Goal: Task Accomplishment & Management: Complete application form

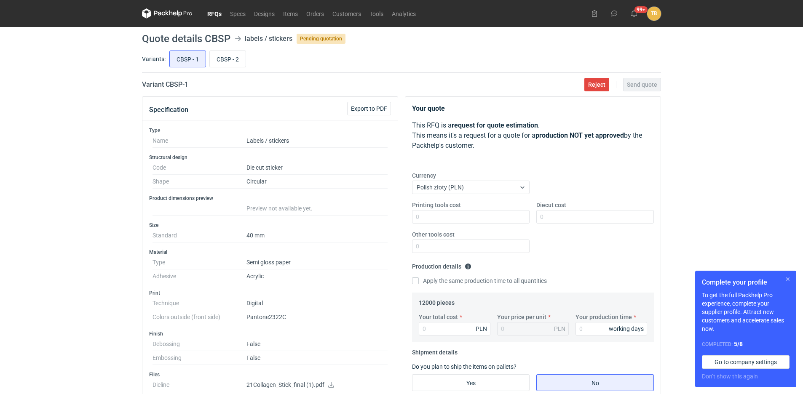
click at [784, 278] on button "button" at bounding box center [788, 279] width 10 height 10
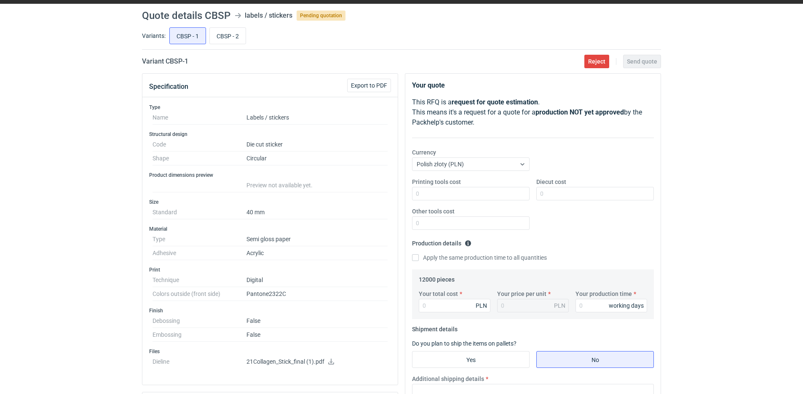
scroll to position [42, 0]
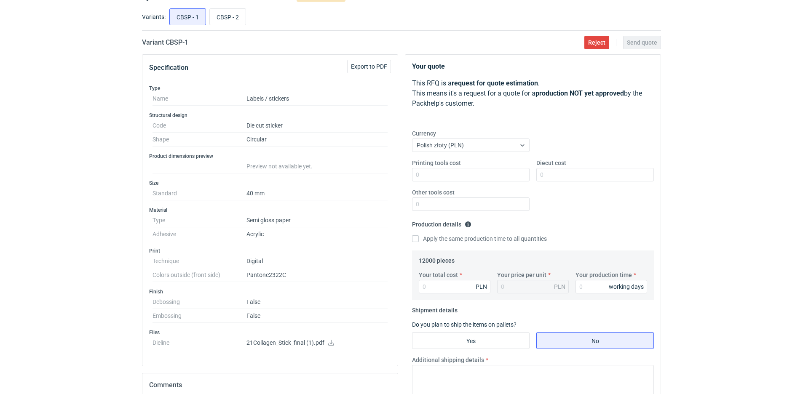
click at [329, 345] on icon at bounding box center [331, 343] width 6 height 6
click at [230, 20] on input "CBSP - 2" at bounding box center [228, 17] width 36 height 16
radio input "true"
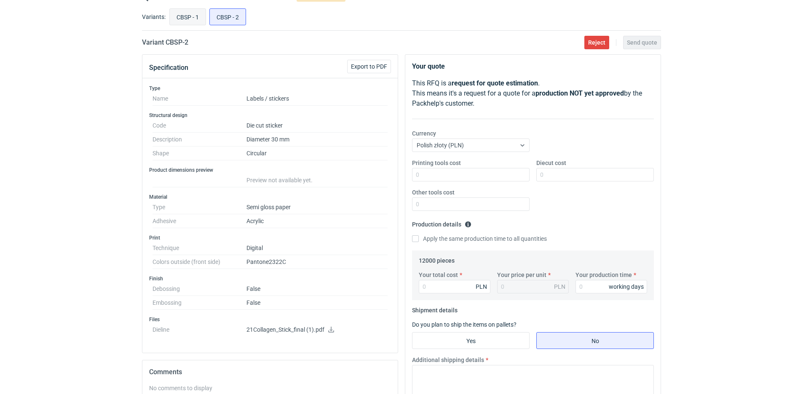
click at [187, 18] on input "CBSP - 1" at bounding box center [188, 17] width 36 height 16
radio input "true"
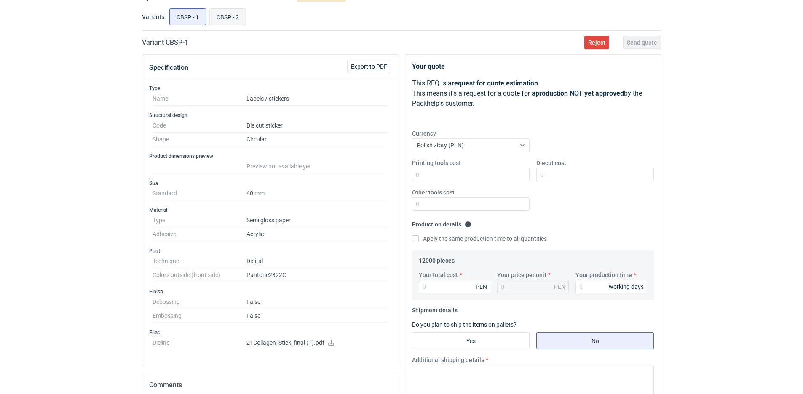
click at [235, 13] on input "CBSP - 2" at bounding box center [228, 17] width 36 height 16
radio input "true"
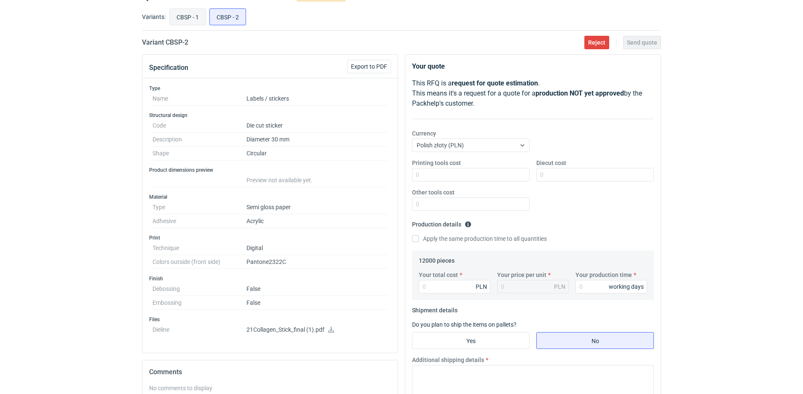
click at [185, 19] on input "CBSP - 1" at bounding box center [188, 17] width 36 height 16
radio input "true"
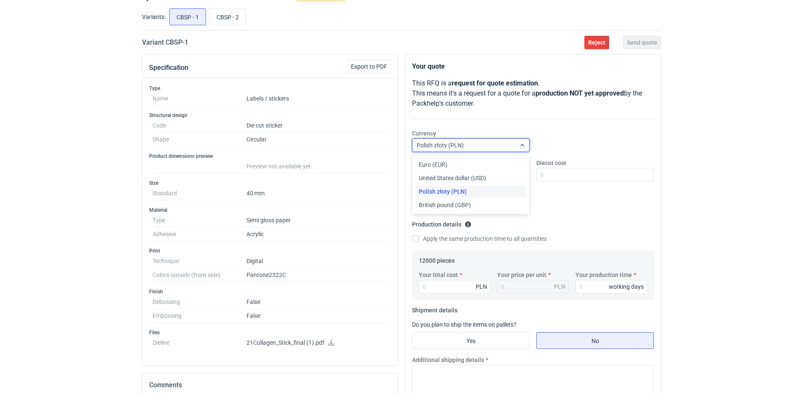
click at [521, 145] on icon at bounding box center [522, 145] width 4 height 2
click at [475, 160] on div "Euro (EUR)" at bounding box center [471, 164] width 104 height 8
click at [440, 283] on input "Your total cost" at bounding box center [455, 286] width 72 height 13
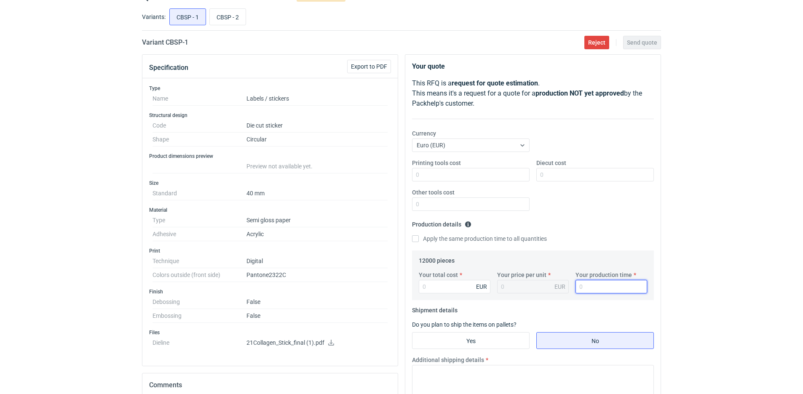
click at [583, 283] on input "Your production time" at bounding box center [611, 286] width 72 height 13
type input "5"
click at [437, 285] on input "Your total cost" at bounding box center [455, 286] width 72 height 13
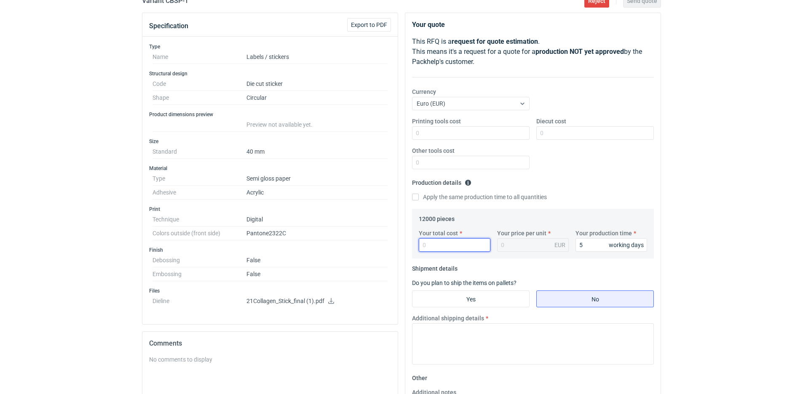
scroll to position [84, 0]
type input "182"
type input "0.02"
type input "182.15"
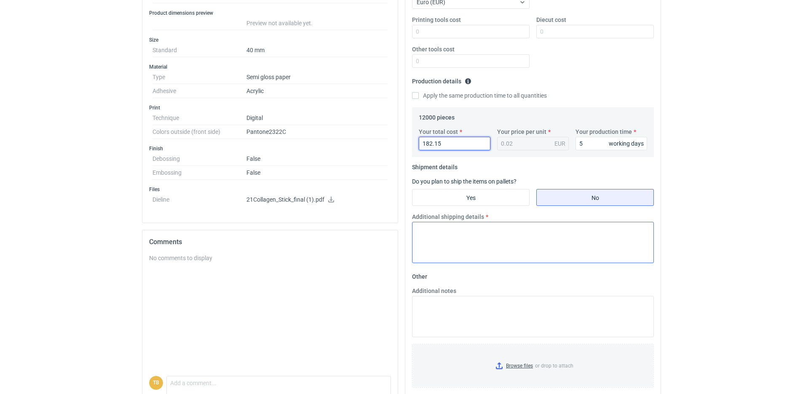
scroll to position [211, 0]
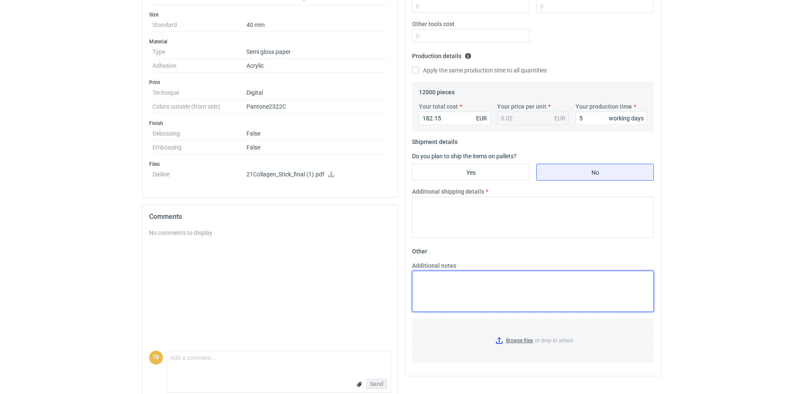
click at [448, 293] on textarea "Additional notes" at bounding box center [533, 291] width 242 height 41
paste textarea "Substrate: HERMAextracoat/62D/523 Printing: Front: CMYK Finishing: UV varnish s…"
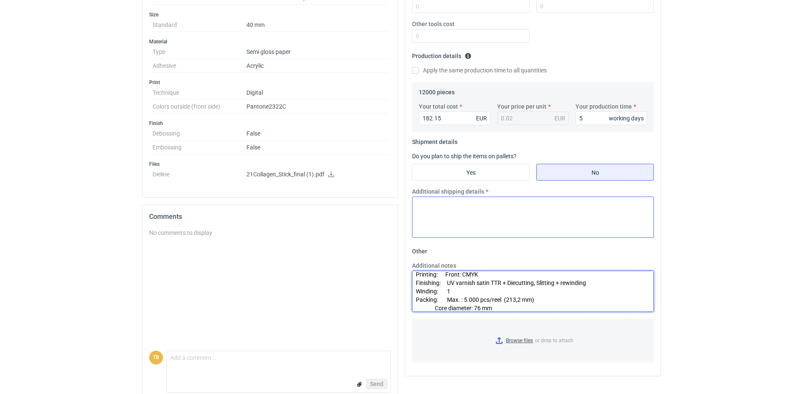
type textarea "Substrate: HERMAextracoat/62D/523 Printing: Front: CMYK Finishing: UV varnish s…"
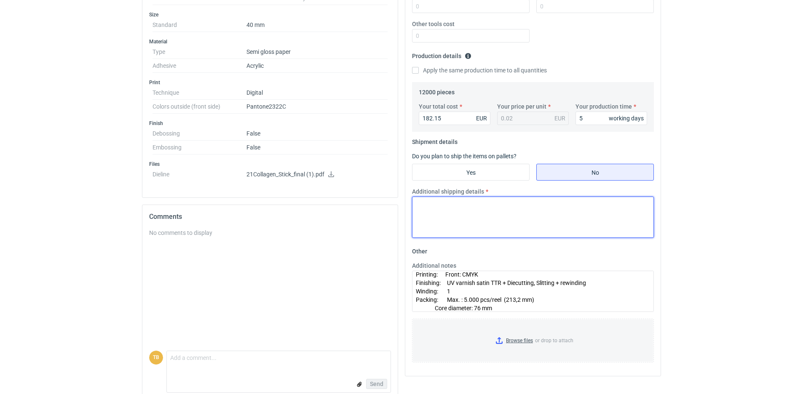
click at [508, 205] on textarea "Additional shipping details" at bounding box center [533, 217] width 242 height 41
type textarea "U"
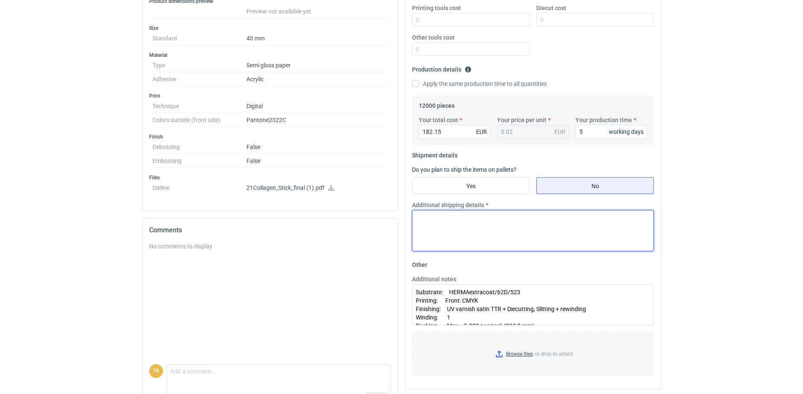
scroll to position [223, 0]
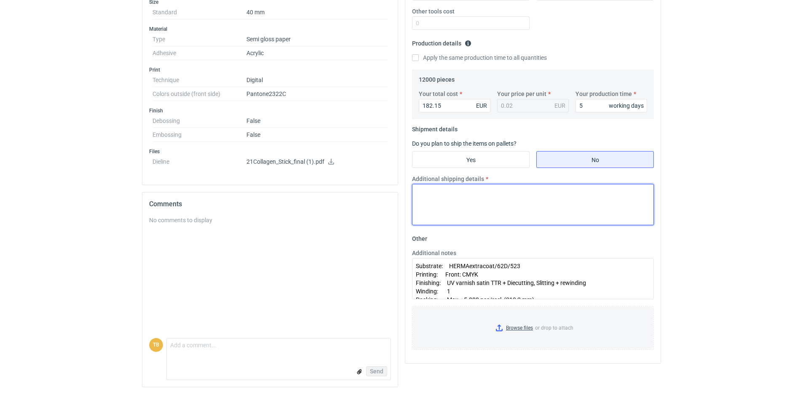
click at [473, 207] on textarea "Additional shipping details" at bounding box center [533, 204] width 242 height 41
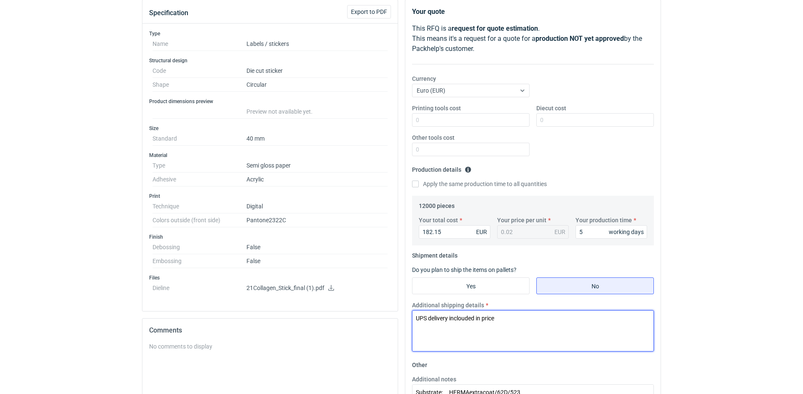
scroll to position [0, 0]
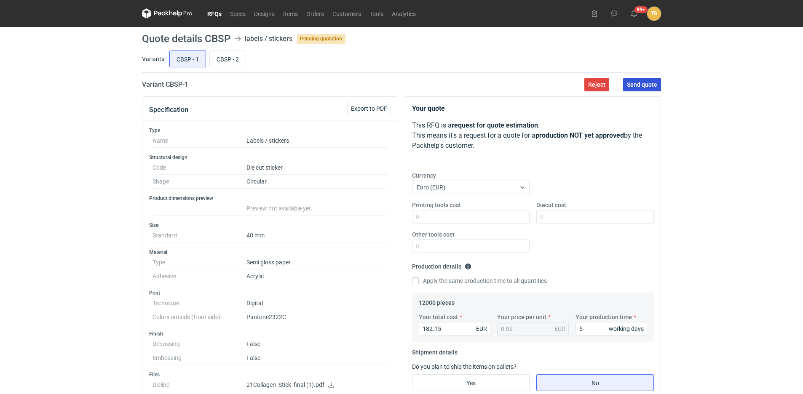
type textarea "UPS delivery inclouded in price"
click at [638, 87] on span "Send quote" at bounding box center [642, 85] width 30 height 6
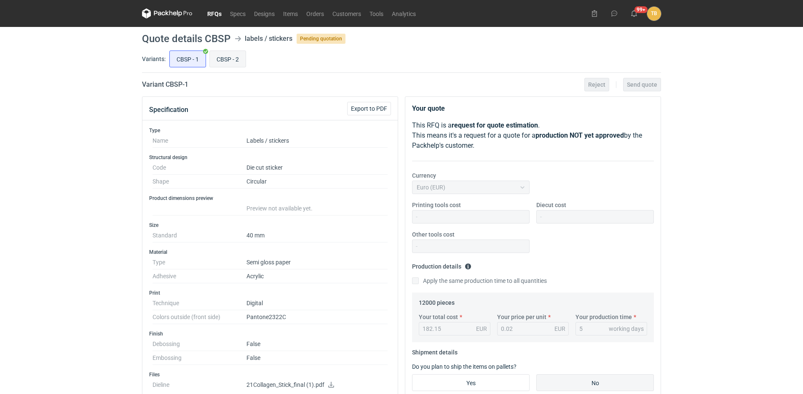
click at [236, 58] on input "CBSP - 2" at bounding box center [228, 59] width 36 height 16
radio input "true"
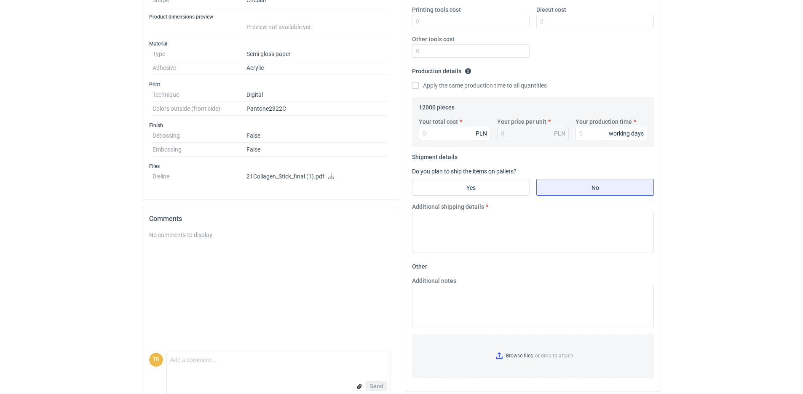
scroll to position [210, 0]
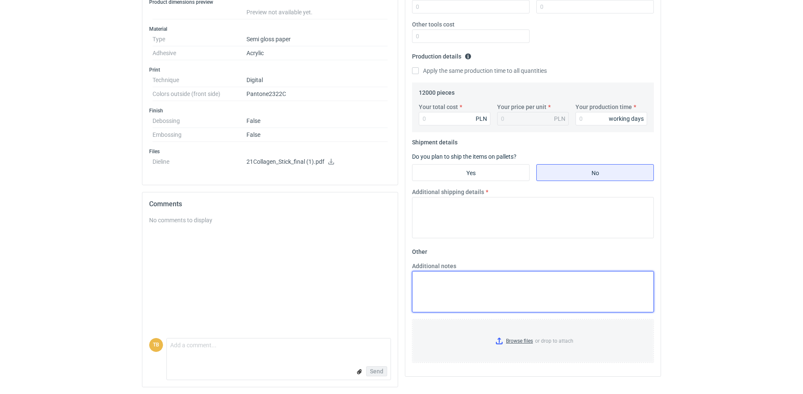
click at [453, 287] on textarea "Additional notes" at bounding box center [533, 291] width 242 height 41
paste textarea "Substrate: HERMAextracoat/62D/523 Printing: Front: CMYK Finishing: UV varnish s…"
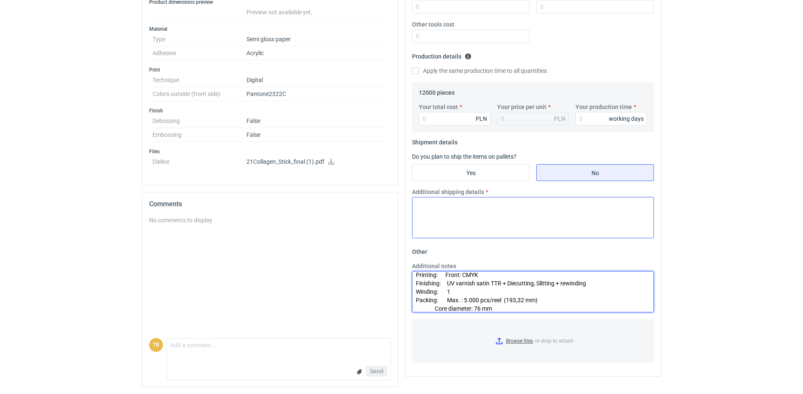
type textarea "Substrate: HERMAextracoat/62D/523 Printing: Front: CMYK Finishing: UV varnish s…"
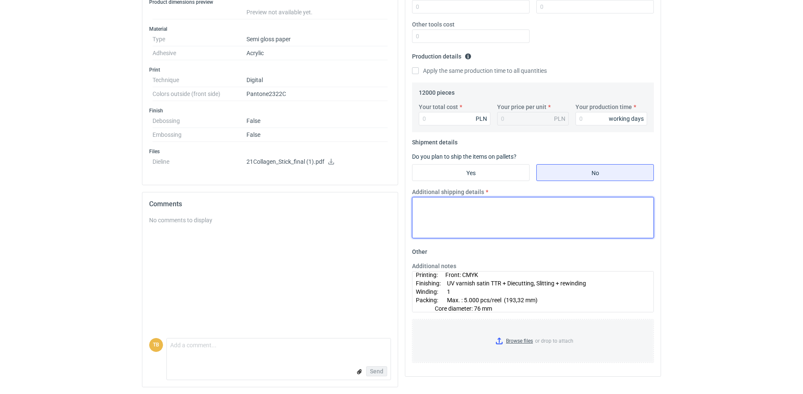
click at [498, 217] on textarea "Additional shipping details" at bounding box center [533, 217] width 242 height 41
type textarea "UPS delivery inclouded in price"
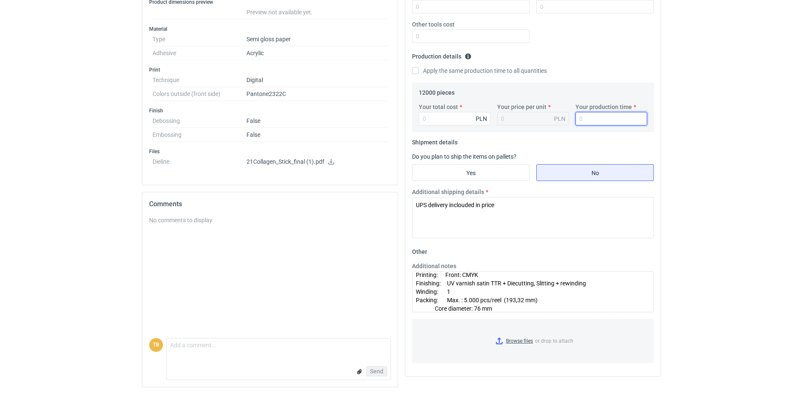
click at [587, 119] on input "Your production time" at bounding box center [611, 118] width 72 height 13
type input "5"
click at [435, 117] on input "Your total cost" at bounding box center [455, 118] width 72 height 13
type input "168"
type input "0.01"
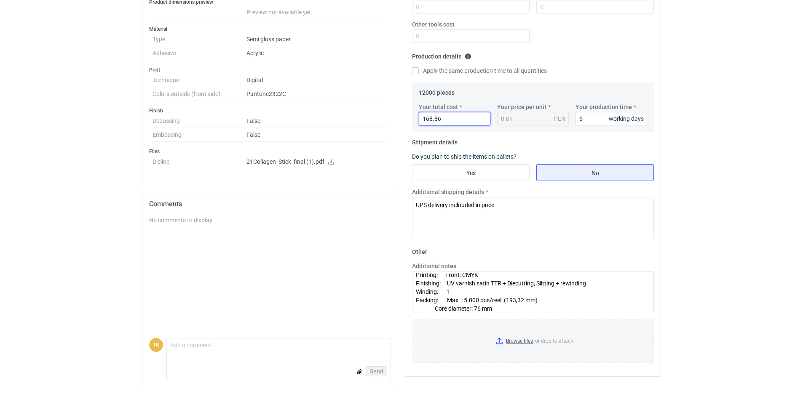
type input "168.86"
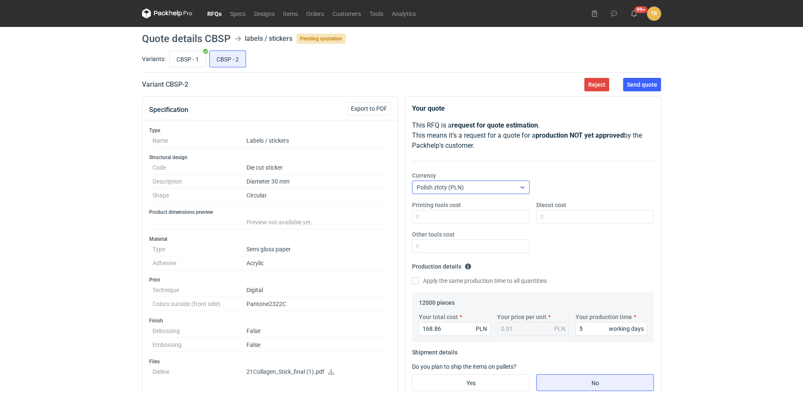
click at [464, 186] on div "Polish złoty (PLN)" at bounding box center [463, 188] width 103 height 12
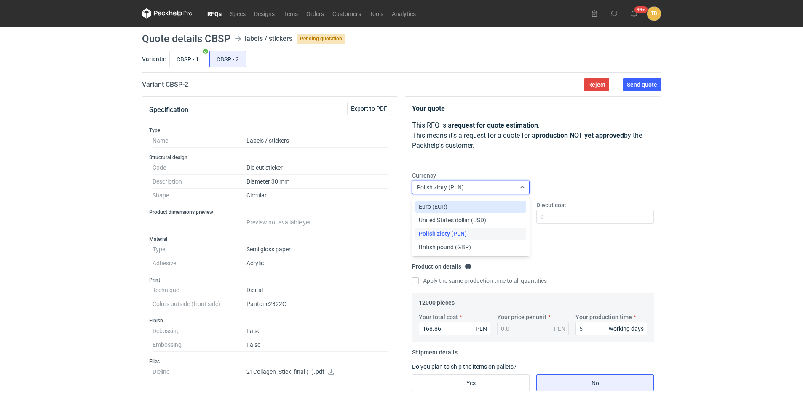
click at [449, 205] on div "Euro (EUR)" at bounding box center [471, 207] width 104 height 8
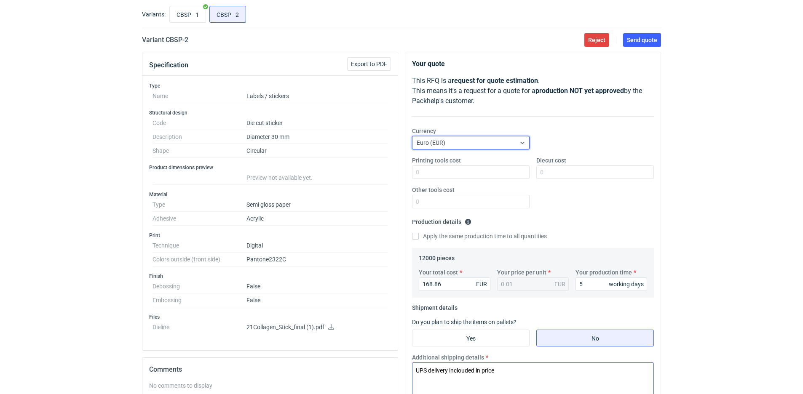
scroll to position [42, 0]
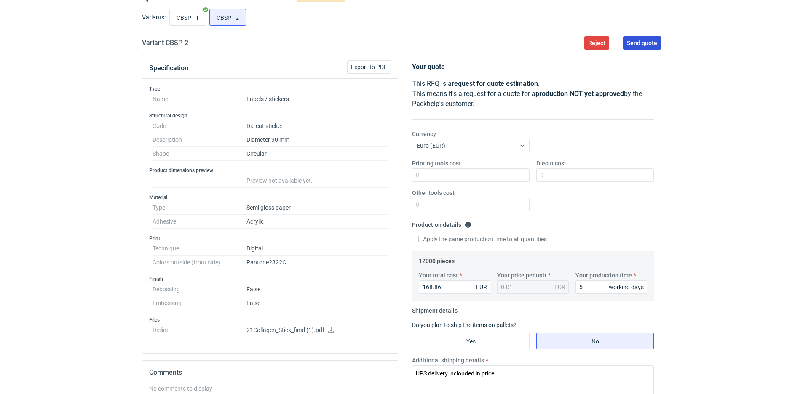
click at [646, 37] on button "Send quote" at bounding box center [642, 42] width 38 height 13
